Goal: Task Accomplishment & Management: Manage account settings

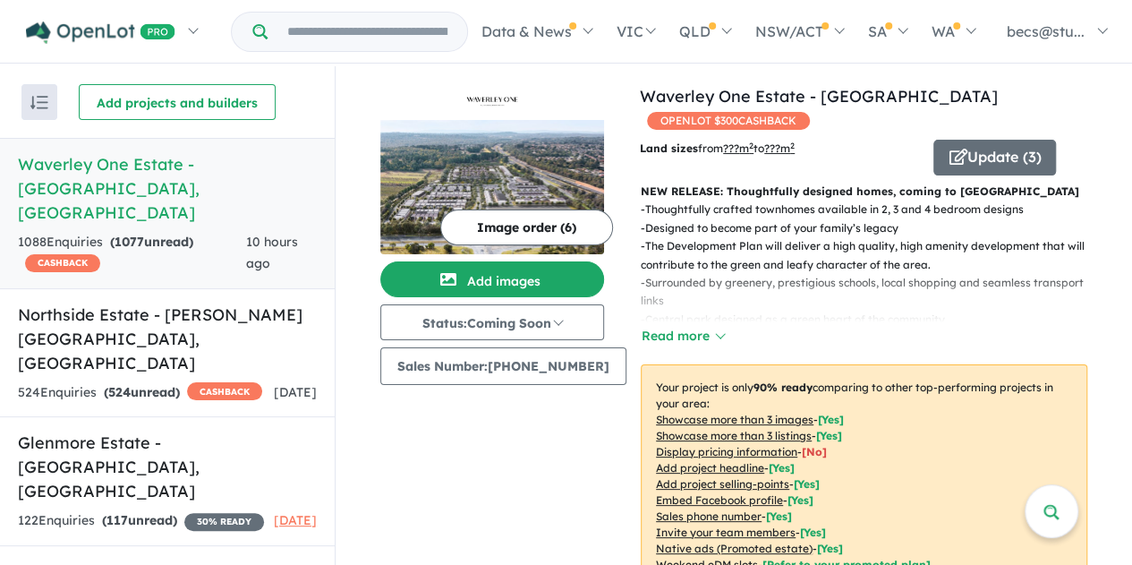
click at [966, 157] on button "Update ( 3 )" at bounding box center [994, 158] width 123 height 36
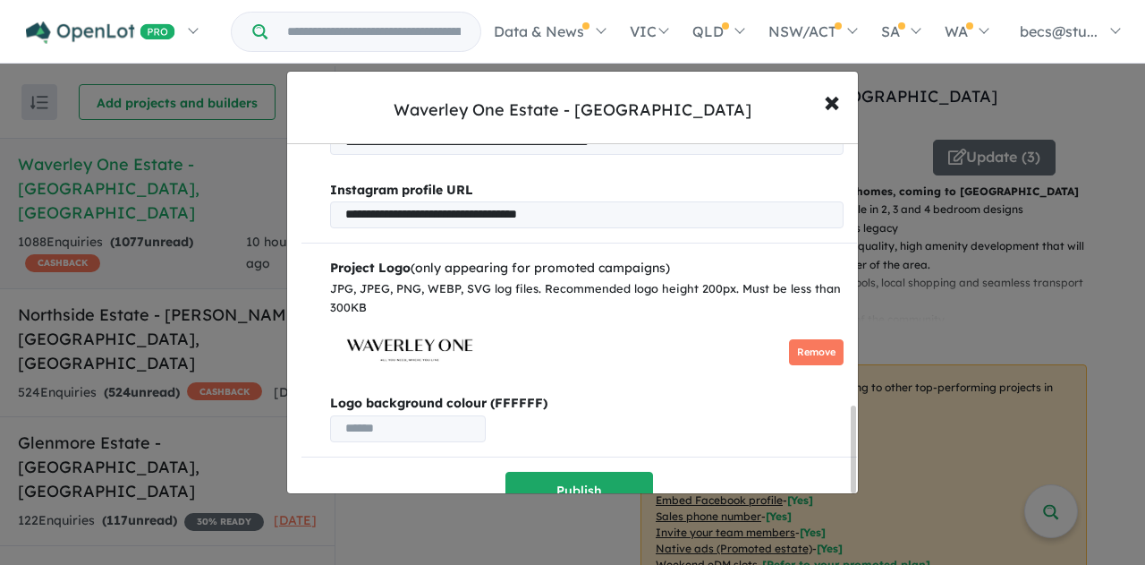
scroll to position [1067, 0]
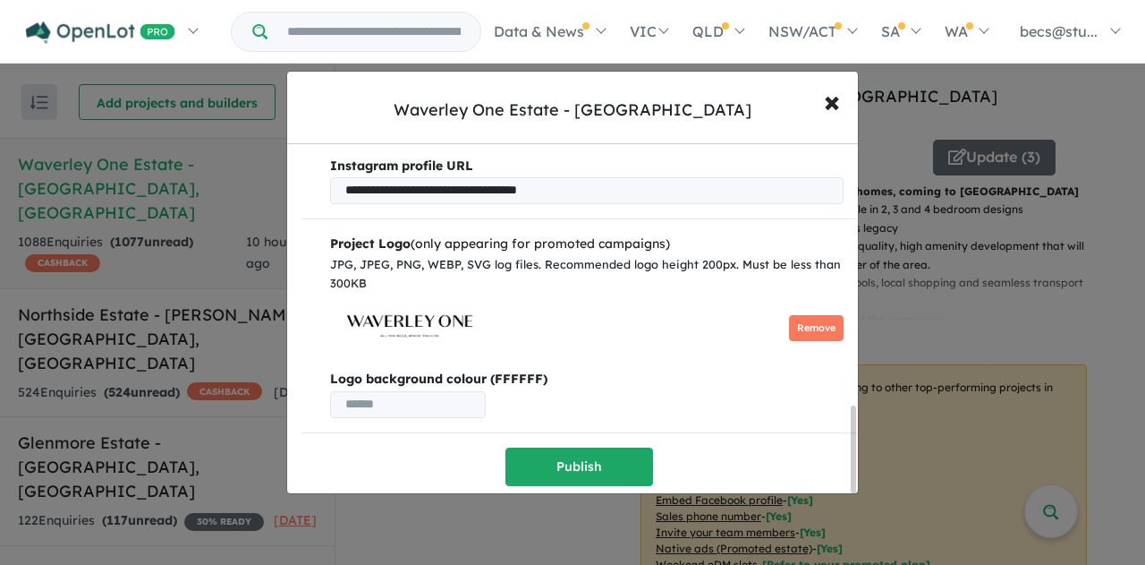
click at [800, 319] on button "Remove" at bounding box center [816, 328] width 55 height 26
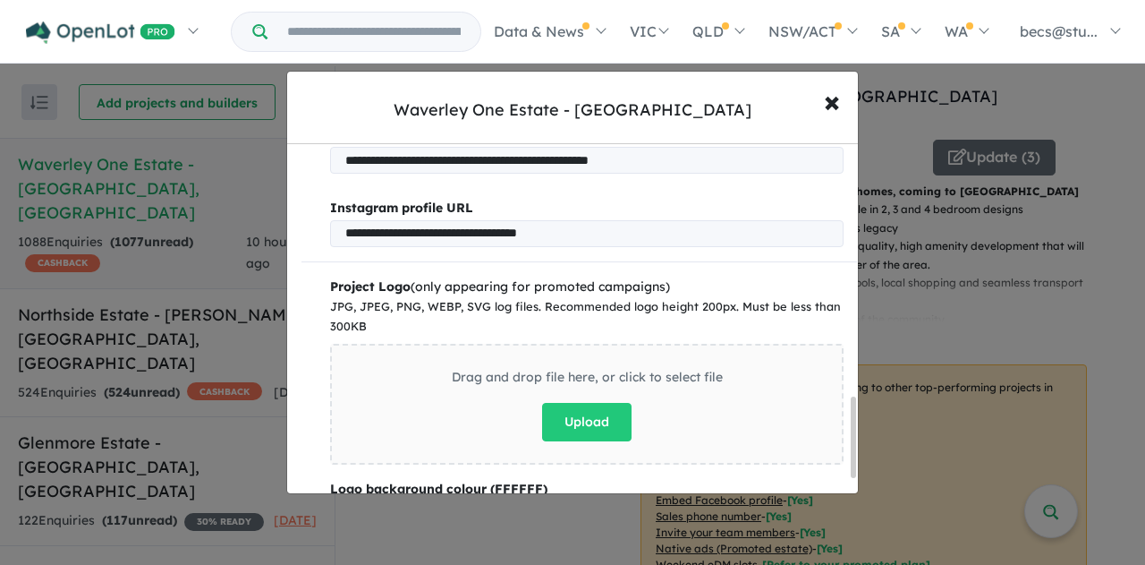
scroll to position [1110, 0]
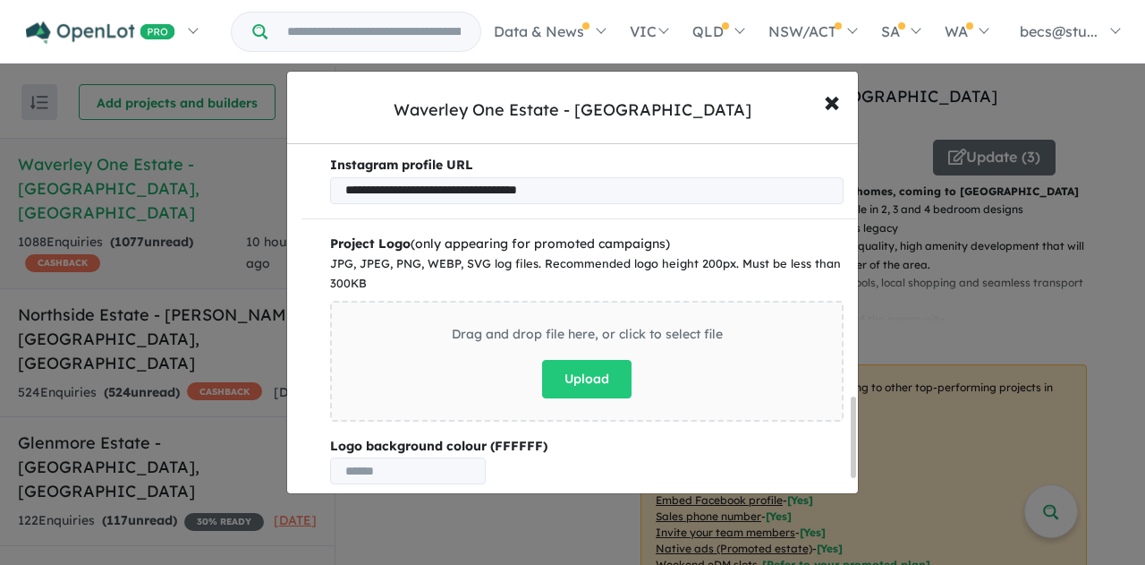
click at [587, 373] on button "Upload" at bounding box center [586, 379] width 89 height 38
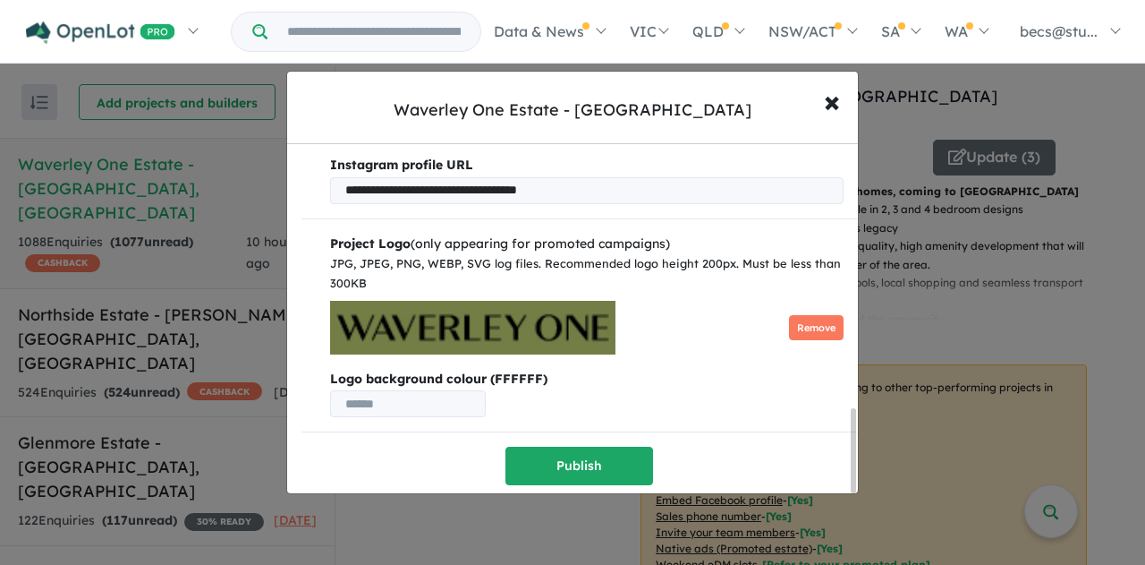
click at [426, 403] on input "text" at bounding box center [408, 403] width 156 height 27
paste input "*******"
type input "*******"
click at [806, 330] on button "Remove" at bounding box center [816, 328] width 55 height 26
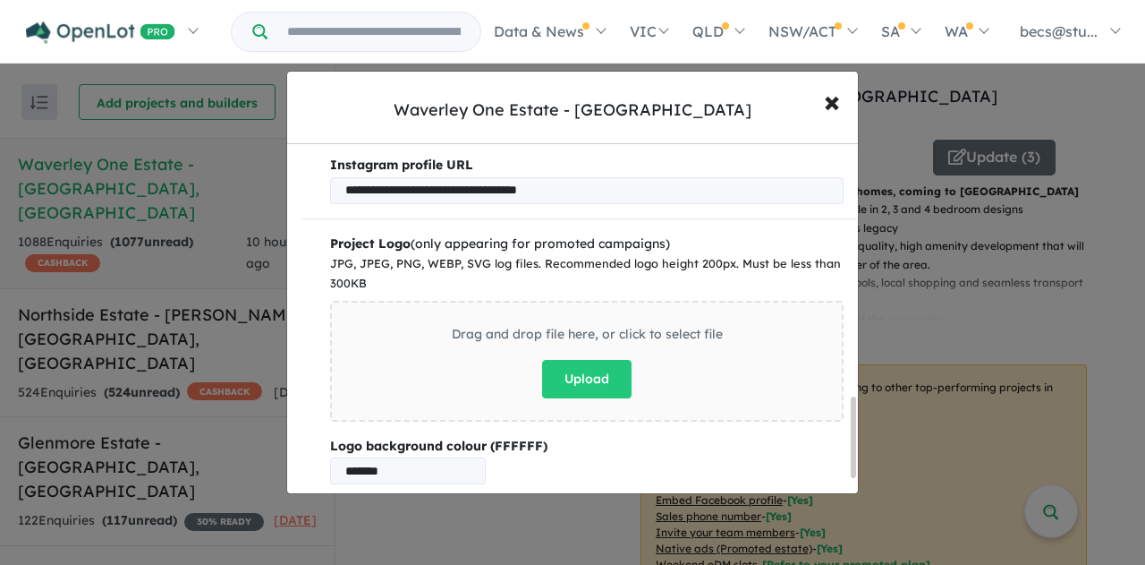
click at [542, 368] on button "Upload" at bounding box center [586, 379] width 89 height 38
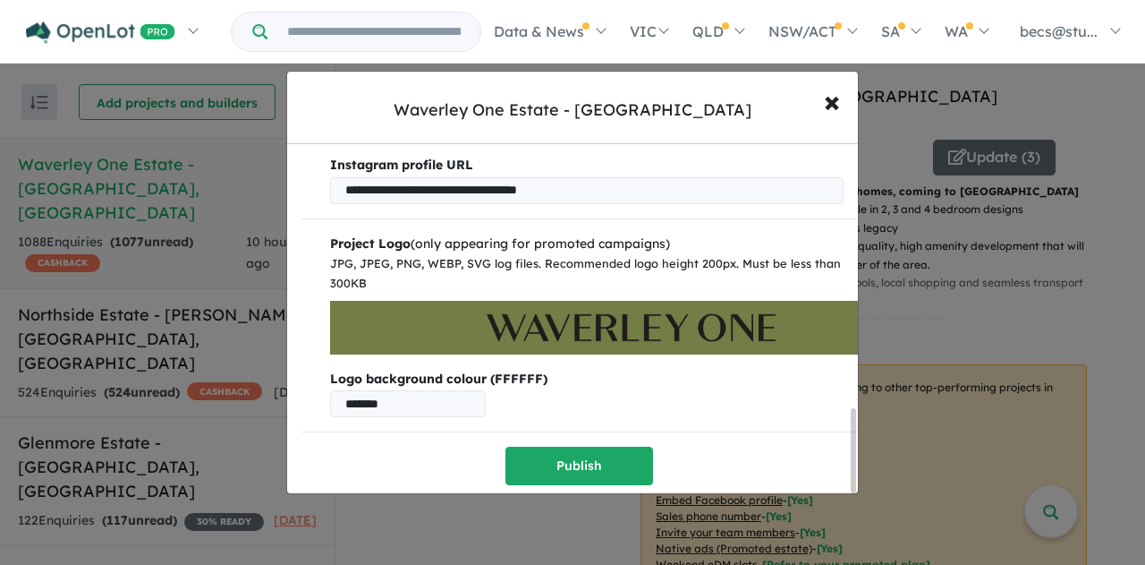
click at [587, 452] on button "Publish" at bounding box center [579, 465] width 148 height 38
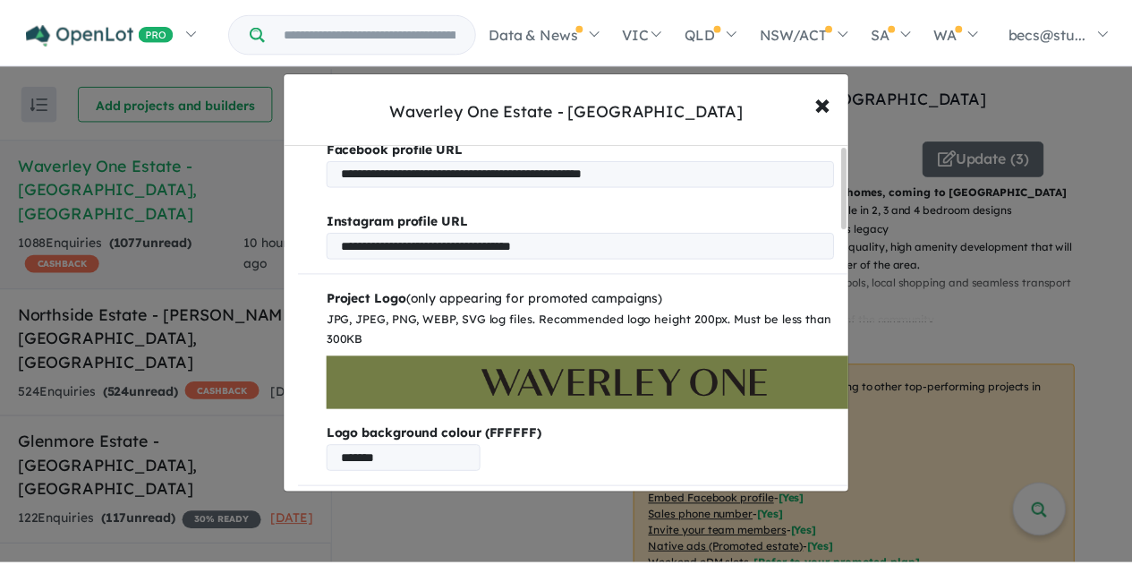
scroll to position [0, 0]
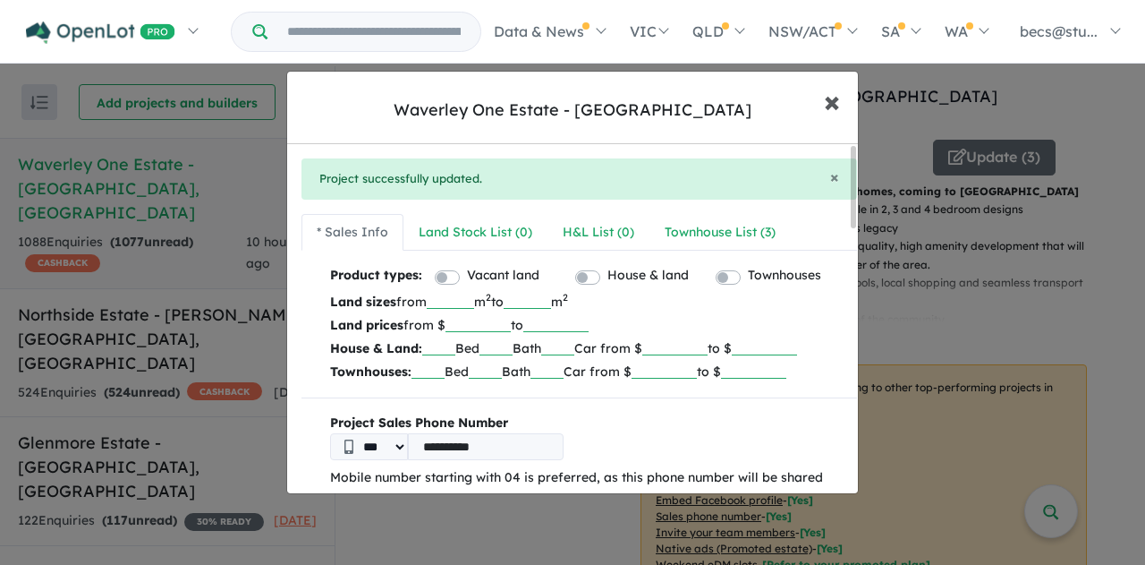
click at [832, 99] on span "×" at bounding box center [832, 100] width 16 height 38
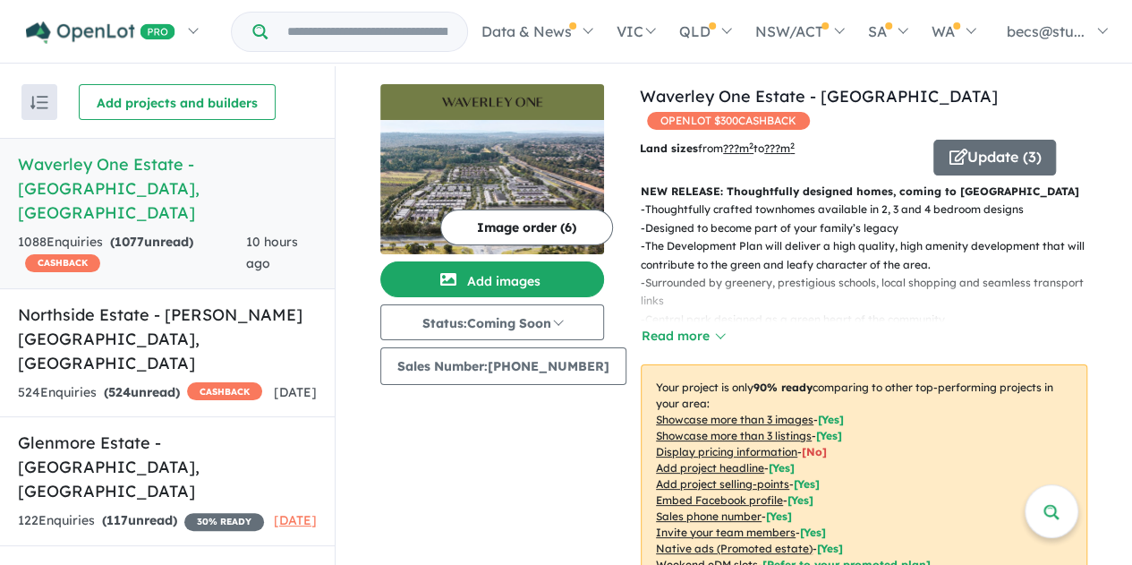
click at [967, 157] on button "Update ( 3 )" at bounding box center [994, 158] width 123 height 36
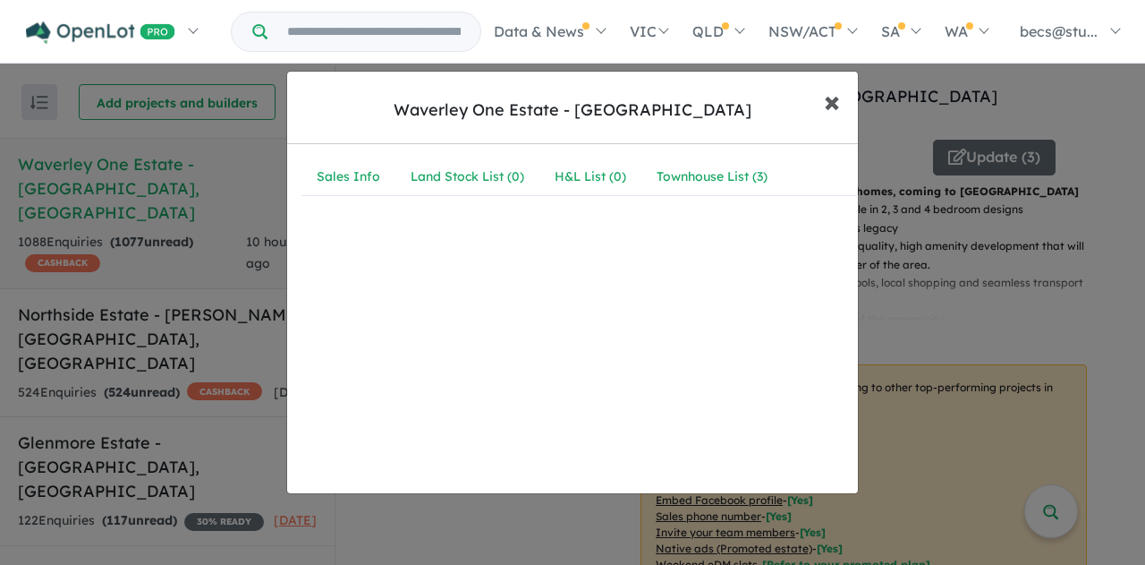
click at [837, 108] on span "×" at bounding box center [832, 100] width 16 height 38
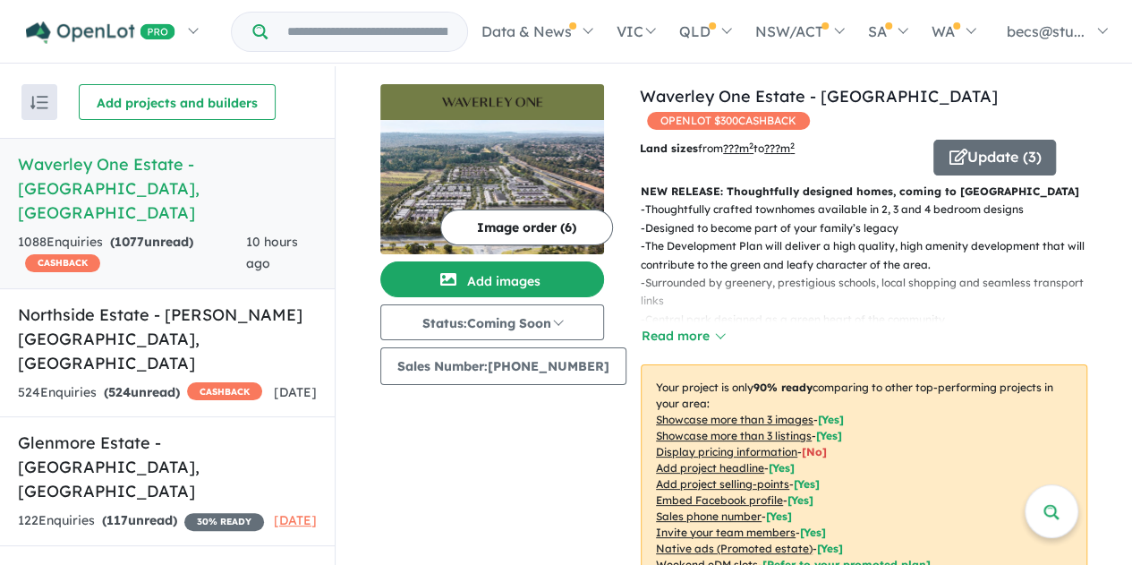
click at [515, 280] on button "Add images" at bounding box center [492, 279] width 224 height 36
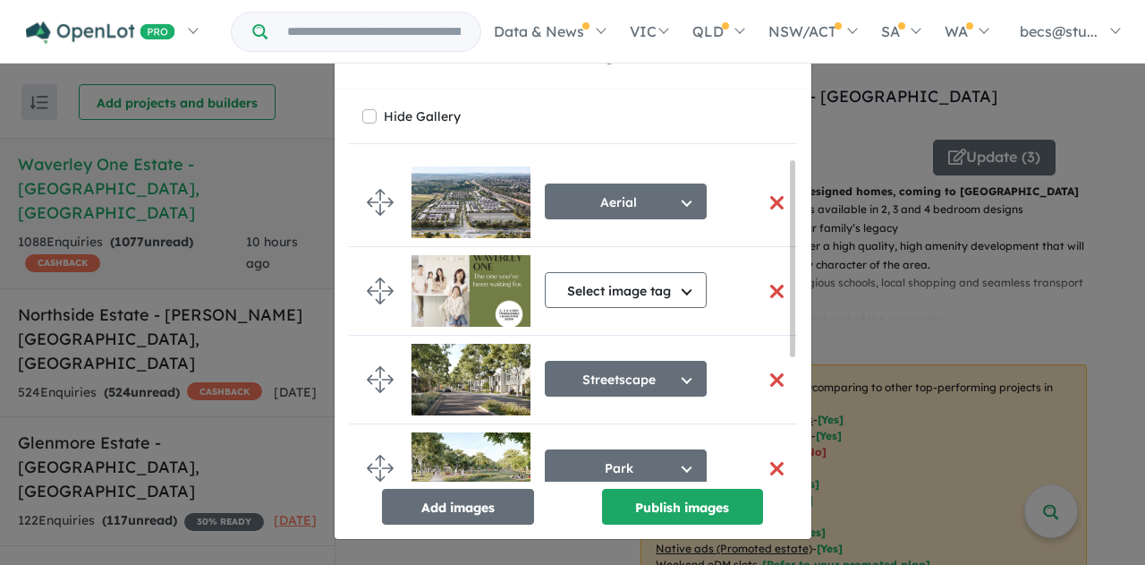
click at [486, 505] on button "Add images" at bounding box center [458, 506] width 152 height 36
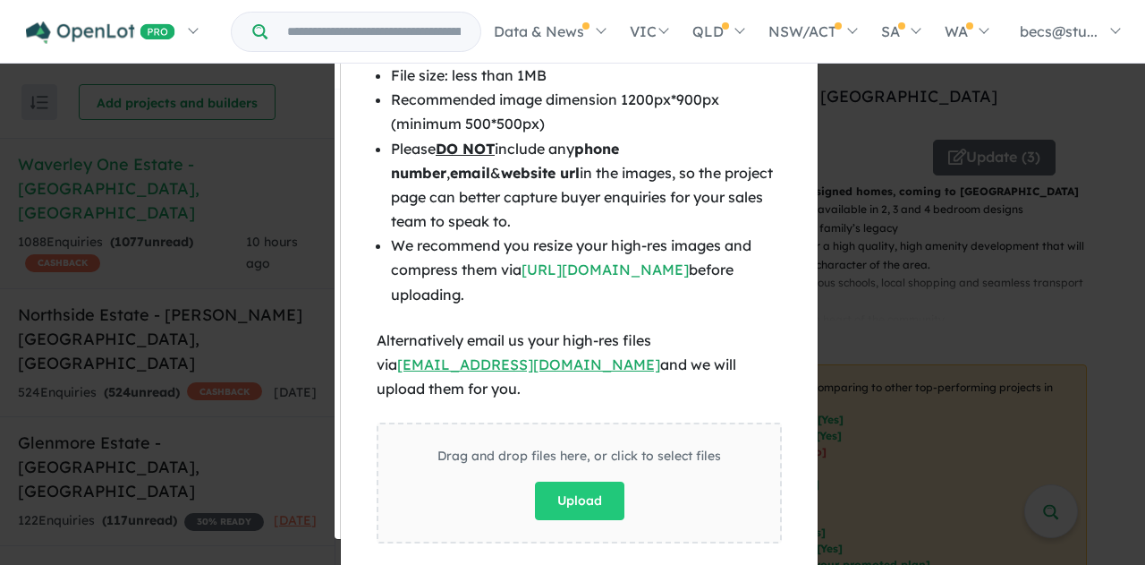
scroll to position [152, 0]
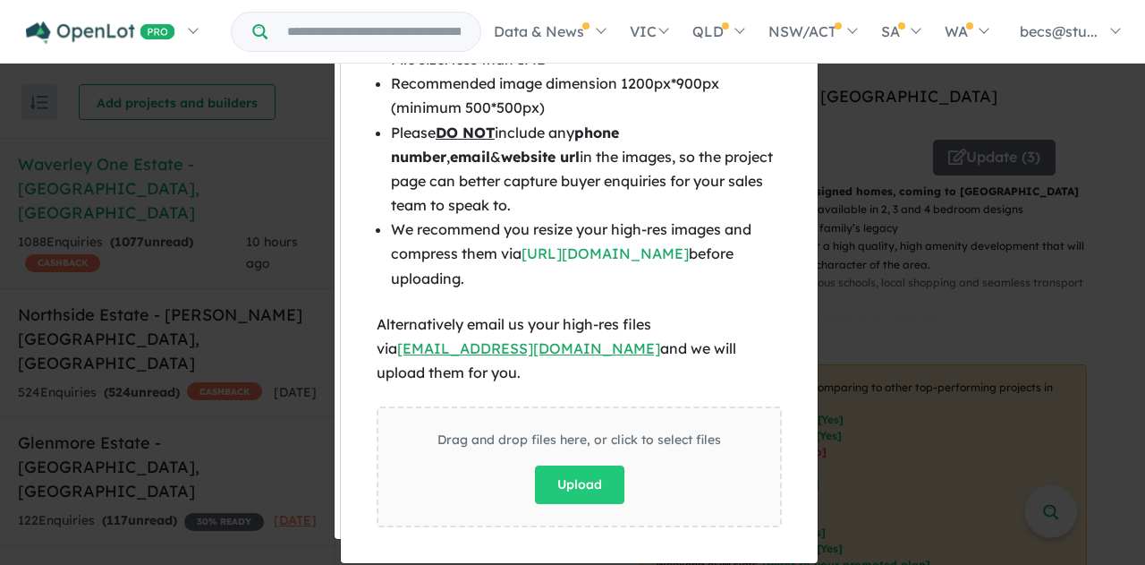
click at [574, 465] on button "Upload" at bounding box center [579, 484] width 89 height 38
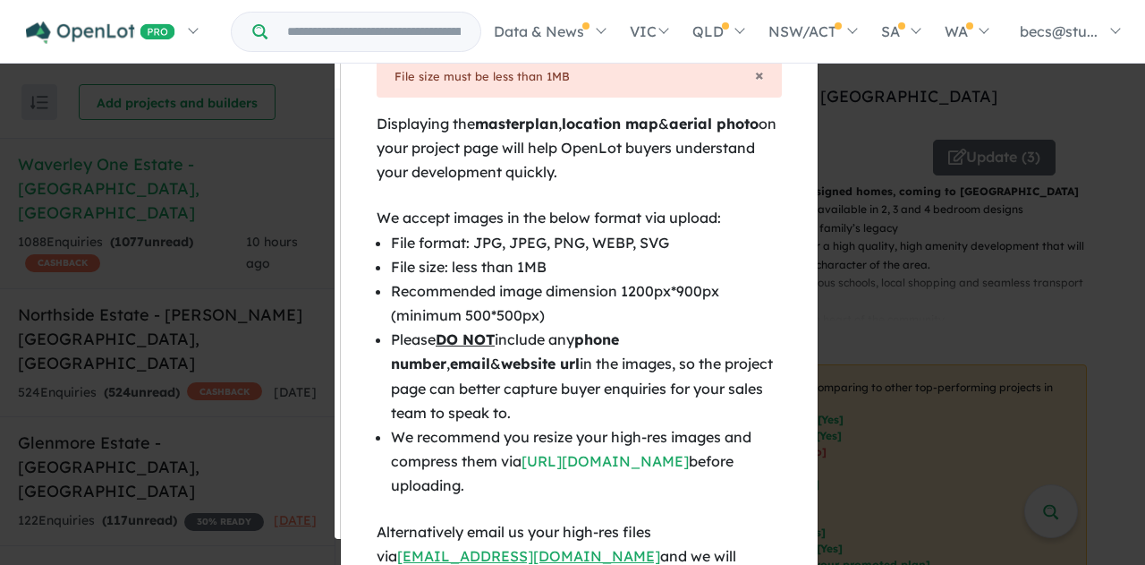
scroll to position [179, 0]
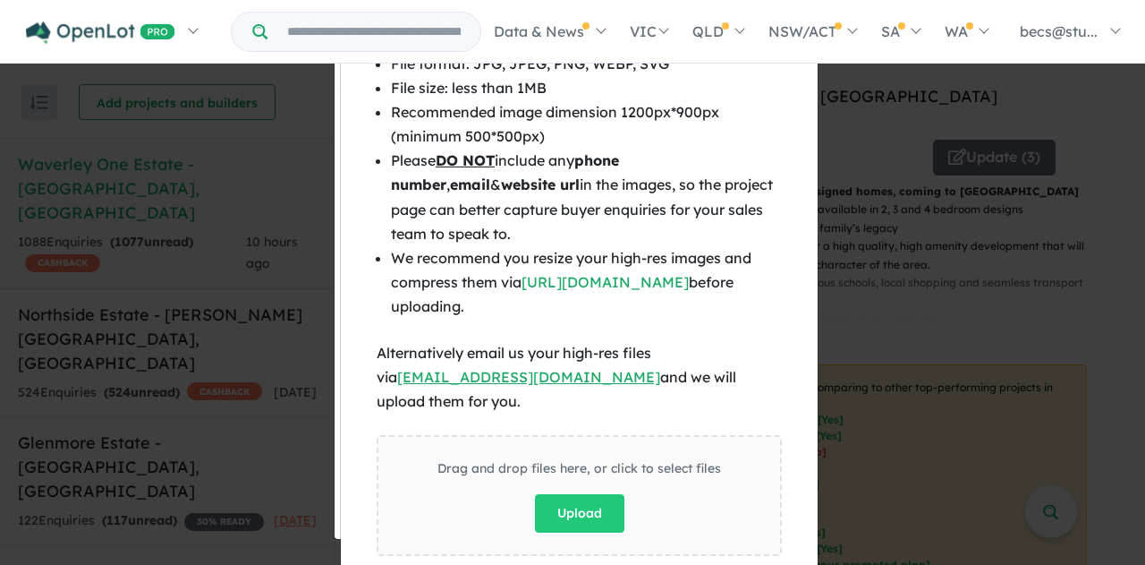
click at [590, 494] on button "Upload" at bounding box center [579, 513] width 89 height 38
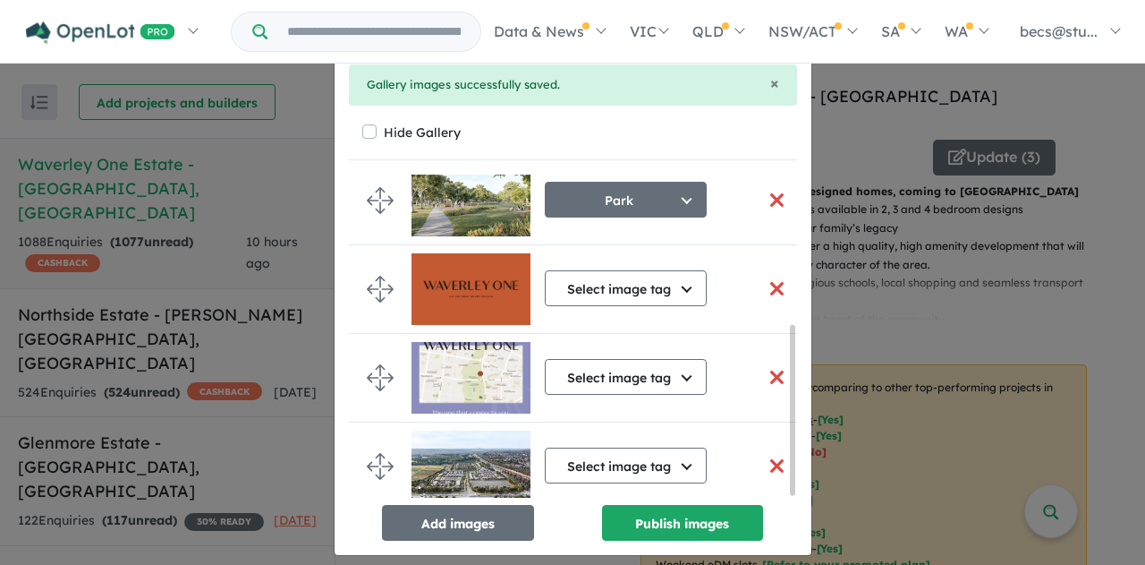
scroll to position [54, 0]
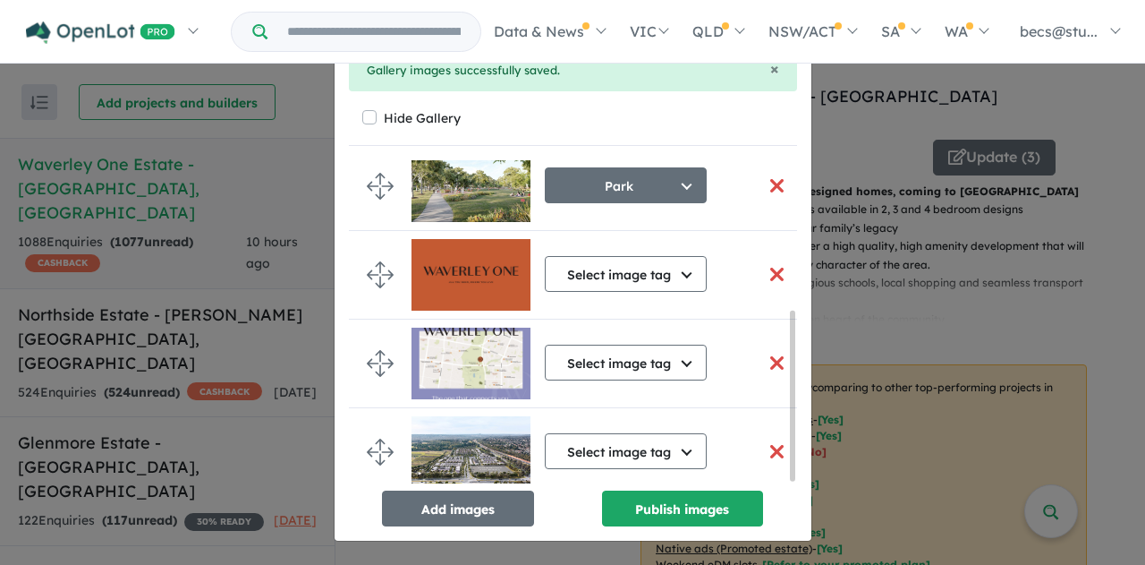
click at [639, 441] on button "Select image tag" at bounding box center [626, 451] width 162 height 36
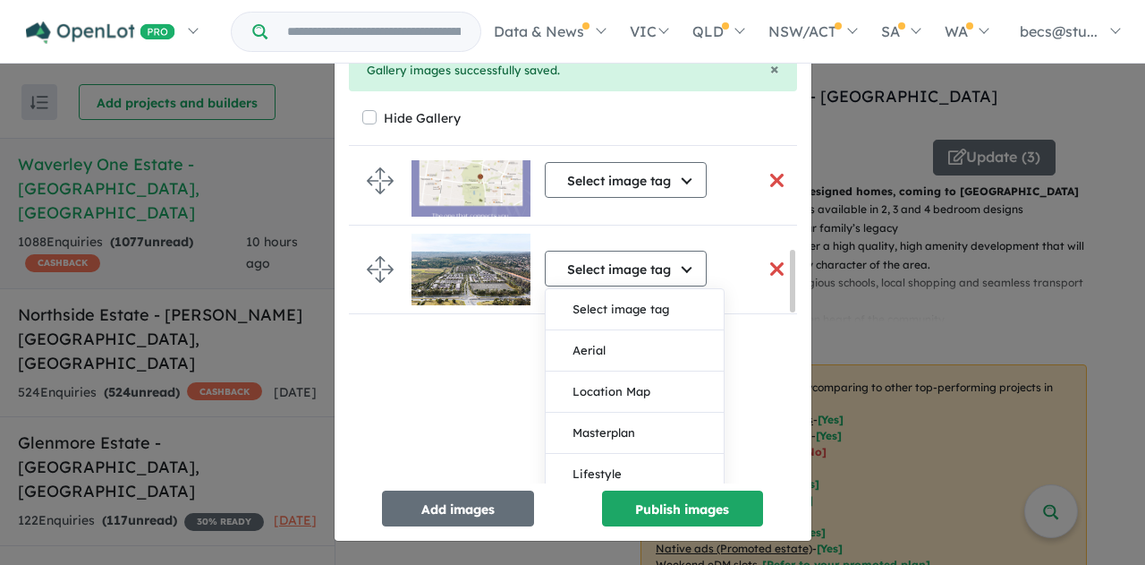
click at [602, 350] on button "Aerial" at bounding box center [635, 350] width 178 height 41
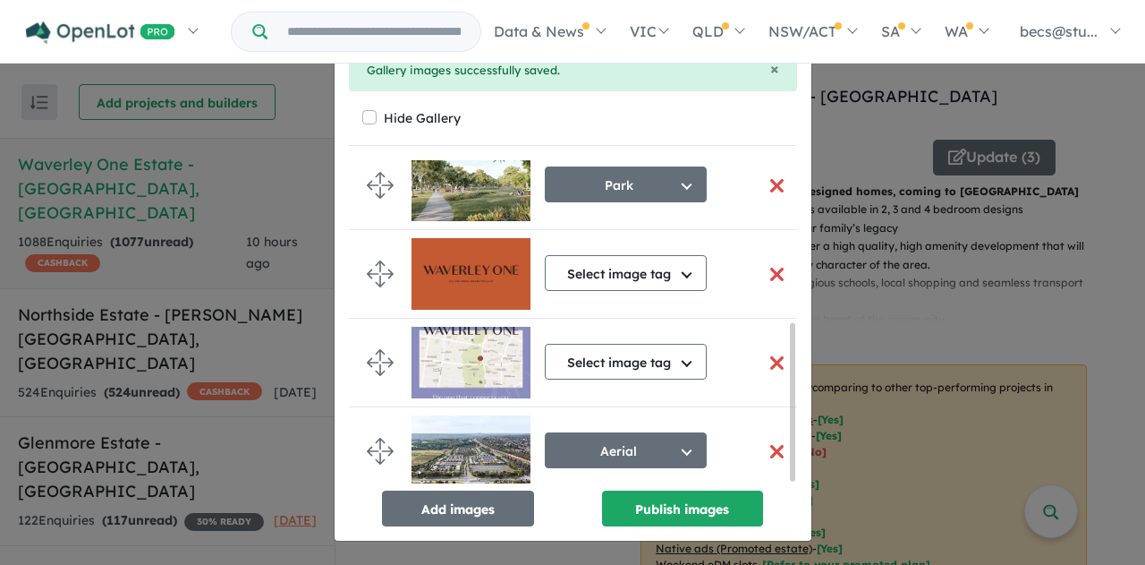
scroll to position [308, 0]
click at [451, 407] on span at bounding box center [471, 451] width 119 height 88
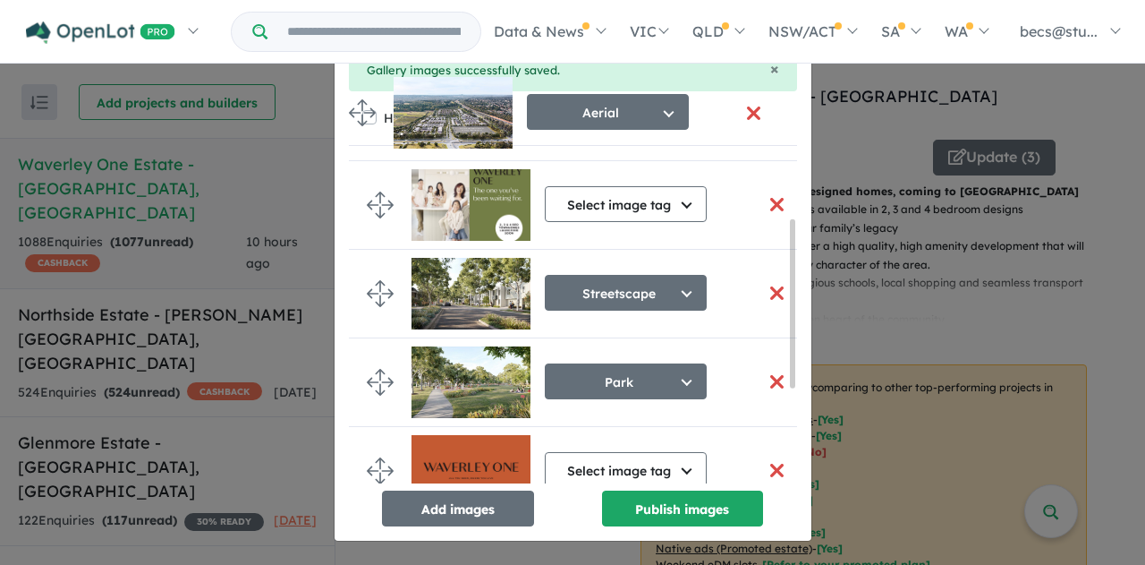
scroll to position [0, 0]
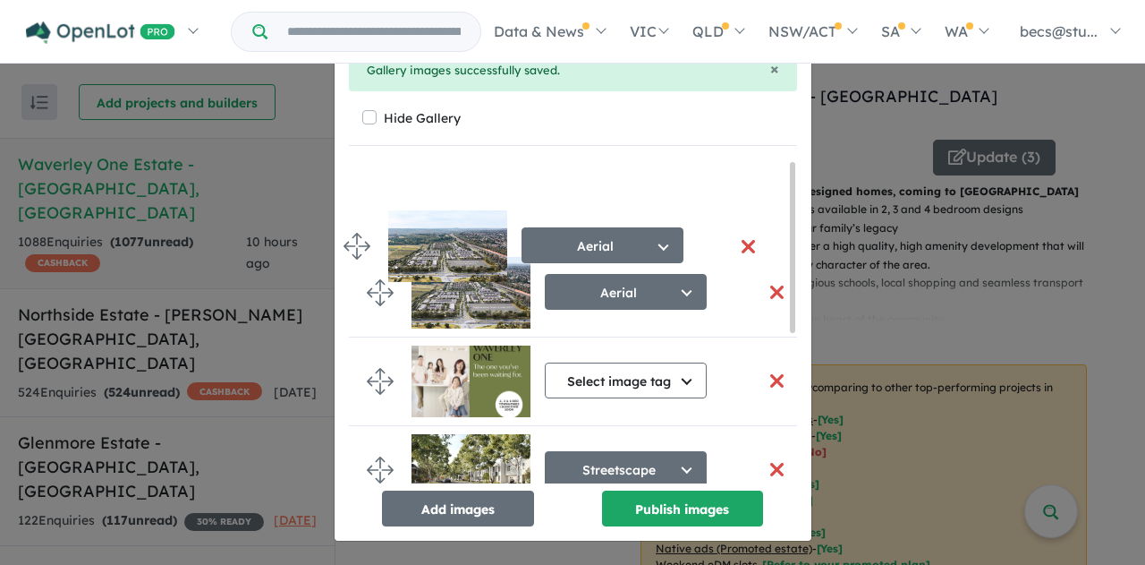
drag, startPoint x: 365, startPoint y: 452, endPoint x: 351, endPoint y: 244, distance: 208.1
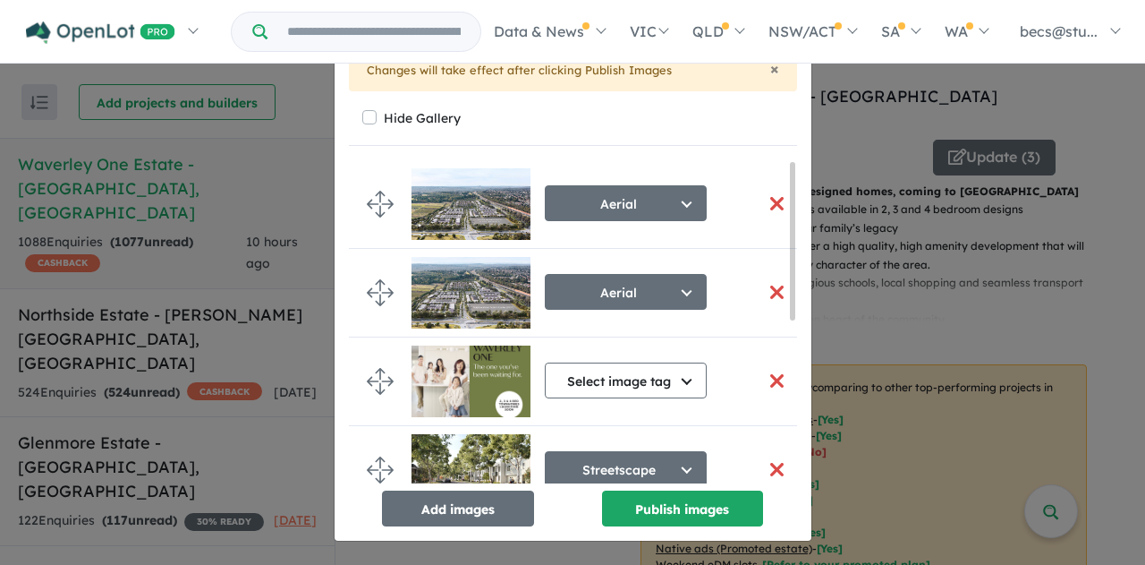
click at [759, 292] on button "button" at bounding box center [778, 292] width 38 height 38
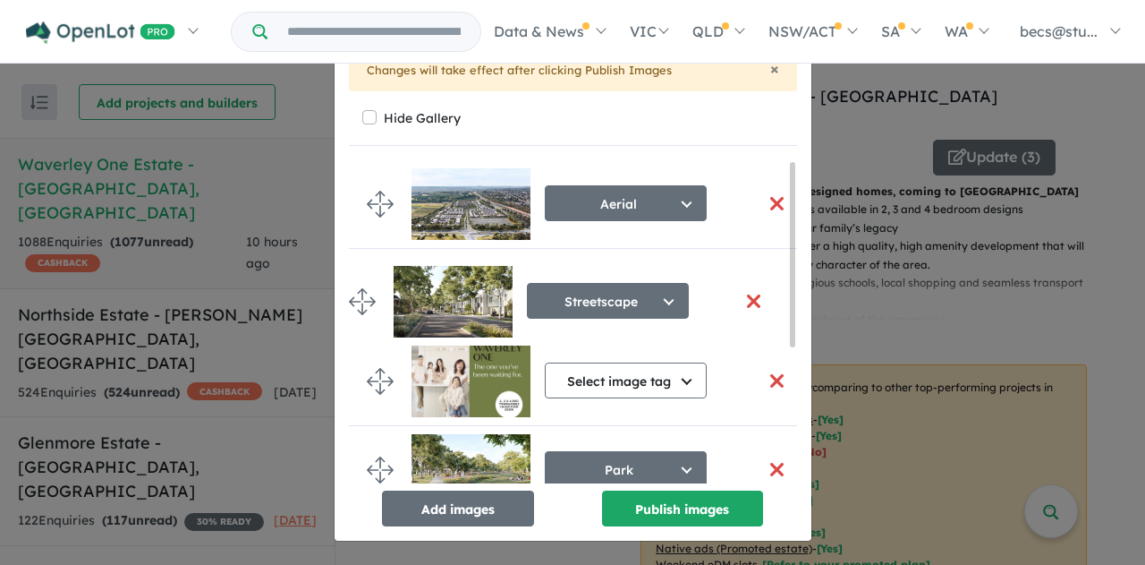
drag, startPoint x: 369, startPoint y: 380, endPoint x: 358, endPoint y: 301, distance: 80.3
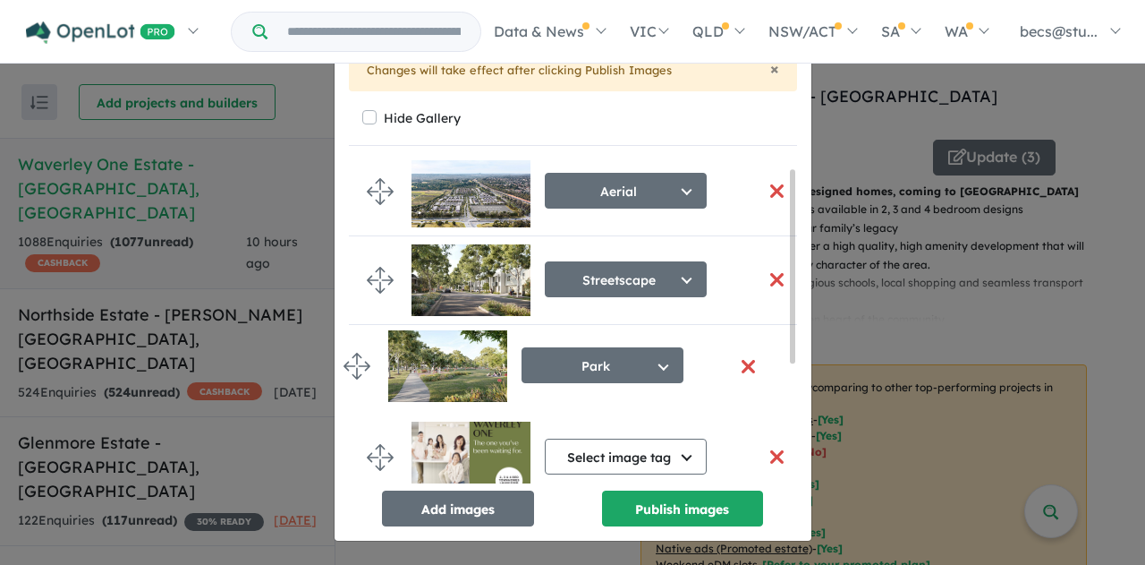
drag, startPoint x: 369, startPoint y: 465, endPoint x: 352, endPoint y: 363, distance: 103.3
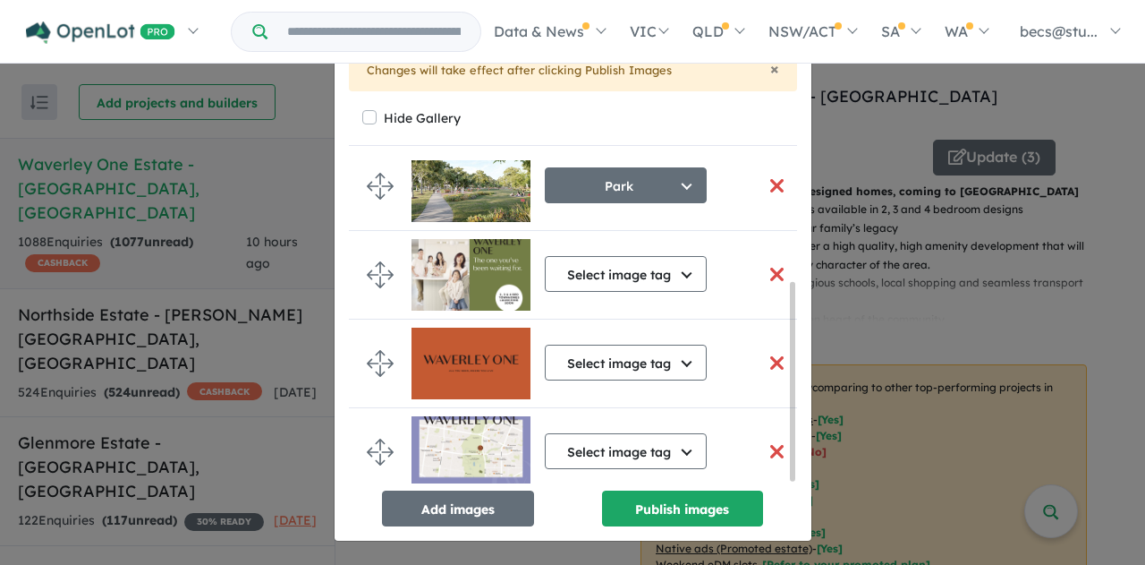
scroll to position [199, 0]
drag, startPoint x: 786, startPoint y: 353, endPoint x: 790, endPoint y: 396, distance: 43.2
click at [790, 396] on div "× Changes will take effect after clicking Publish Images Hide Gallery Aerial Se…" at bounding box center [573, 288] width 477 height 505
click at [691, 503] on button "Publish images" at bounding box center [682, 508] width 161 height 36
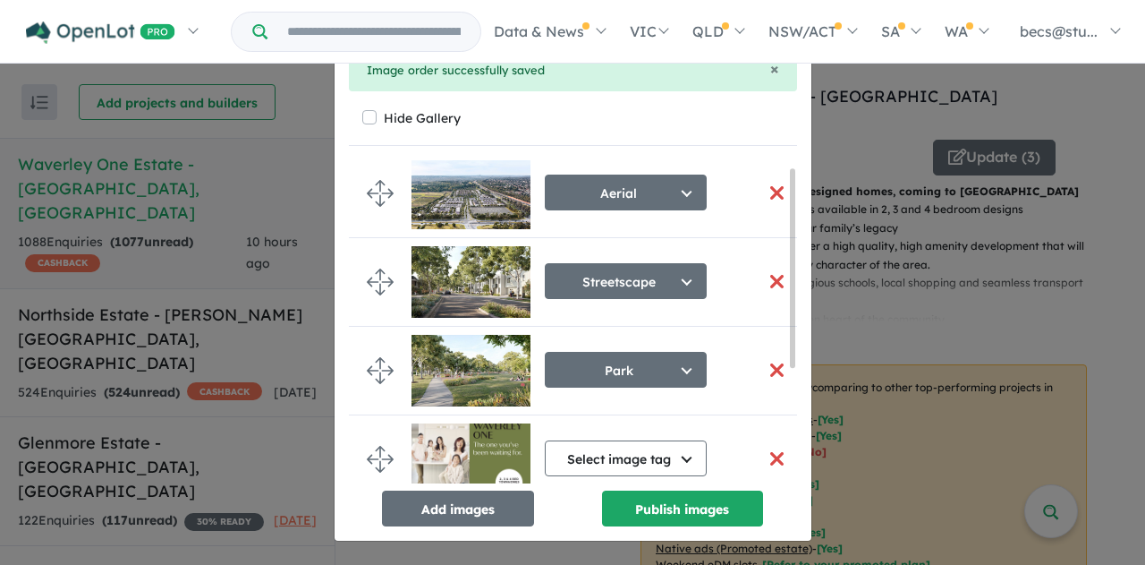
scroll to position [0, 0]
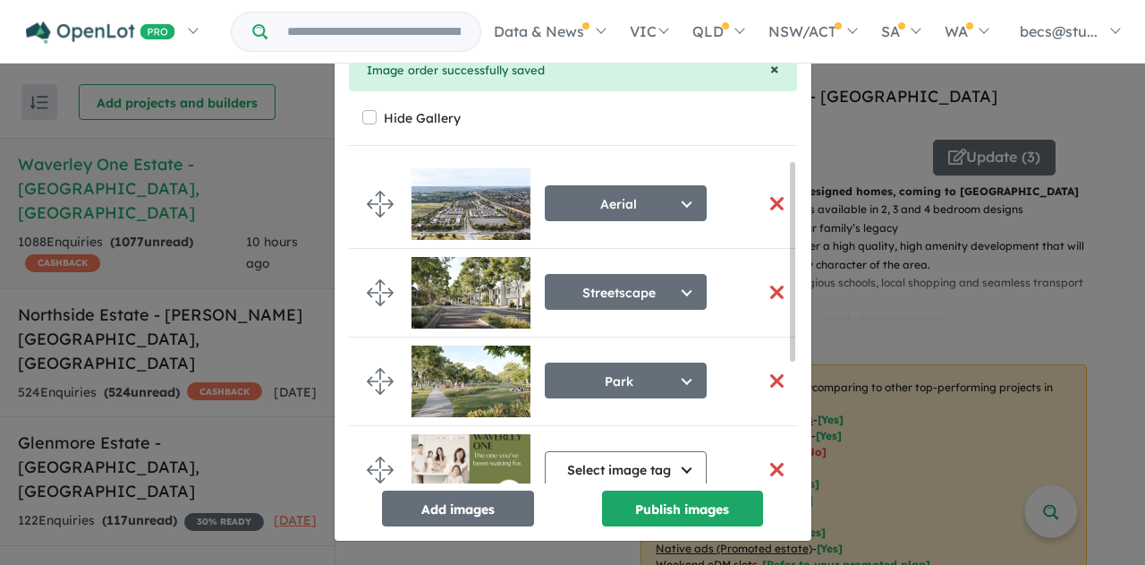
click at [770, 74] on span "×" at bounding box center [774, 68] width 9 height 21
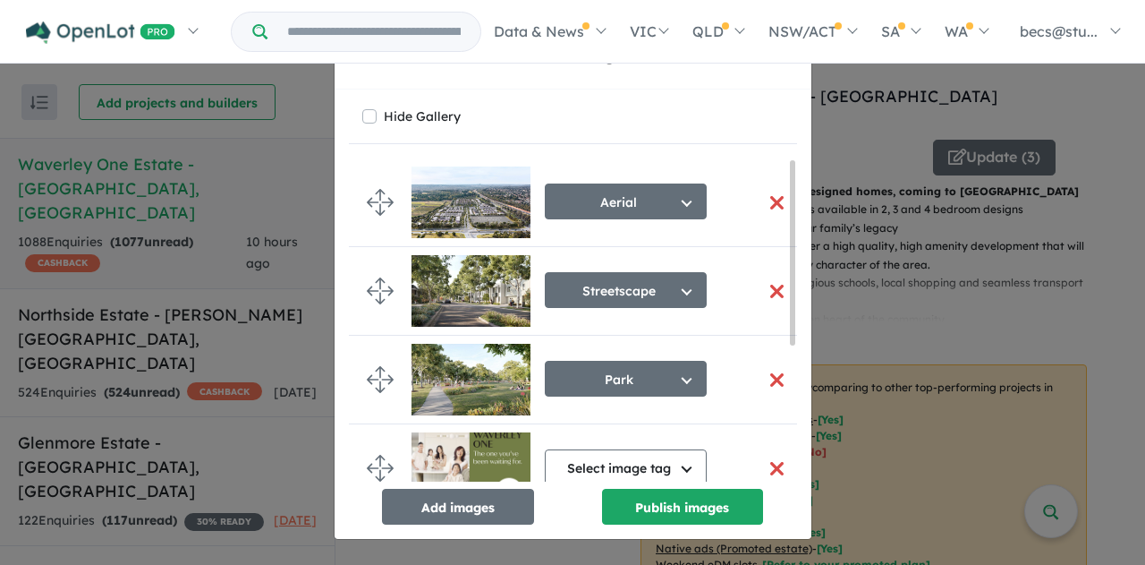
click at [1091, 251] on div "Re-order images × Close Hide Gallery Aerial Select image tag Aerial Location Ma…" at bounding box center [572, 282] width 1145 height 565
